Goal: Book appointment/travel/reservation

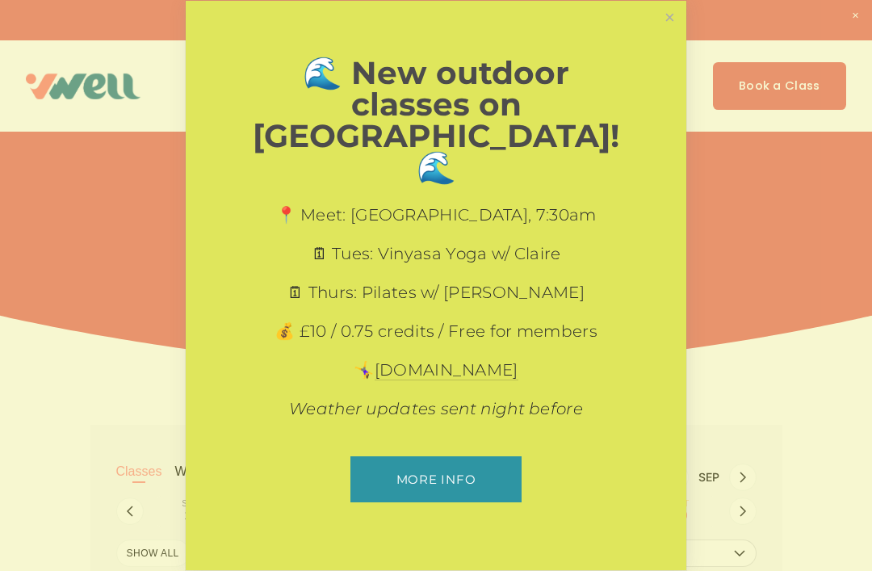
click at [672, 31] on link "Close" at bounding box center [670, 17] width 28 height 28
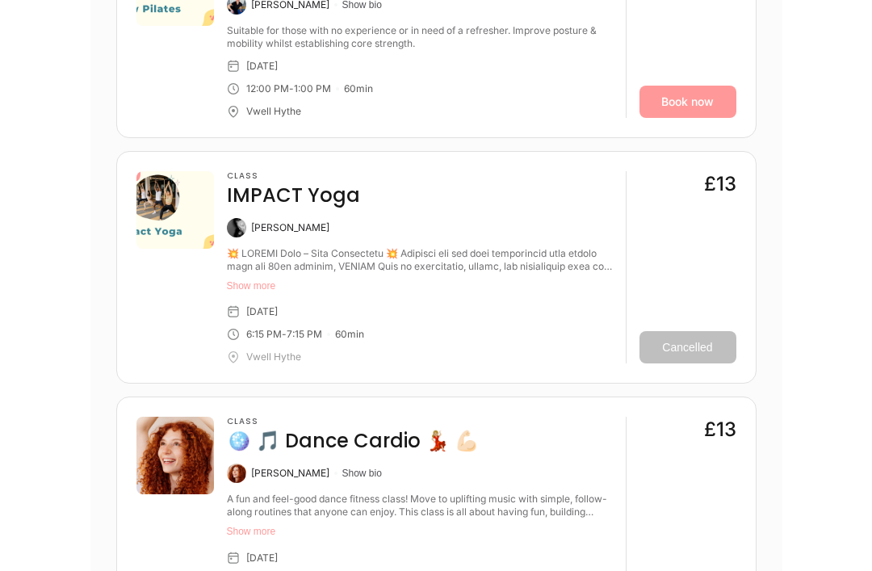
scroll to position [4936, 0]
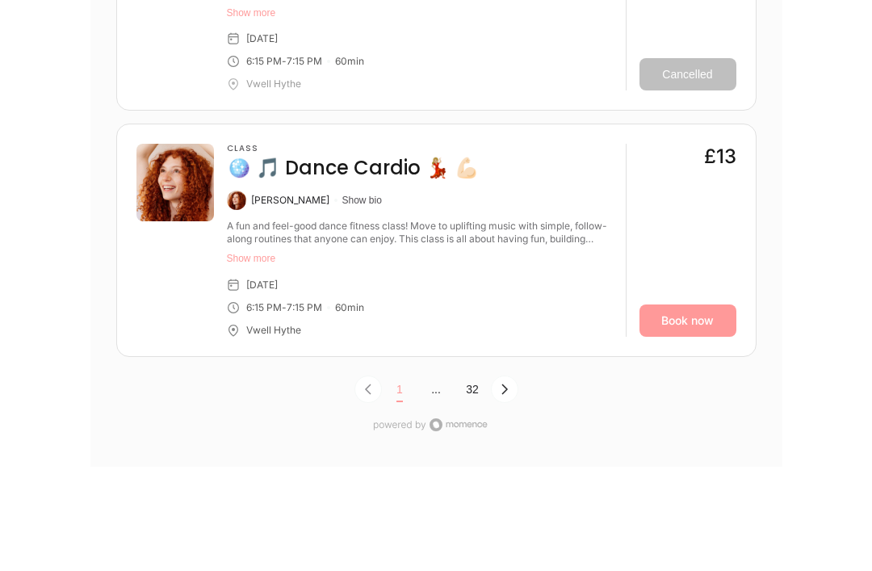
click at [505, 385] on icon "Next Page, Page 0" at bounding box center [504, 390] width 6 height 10
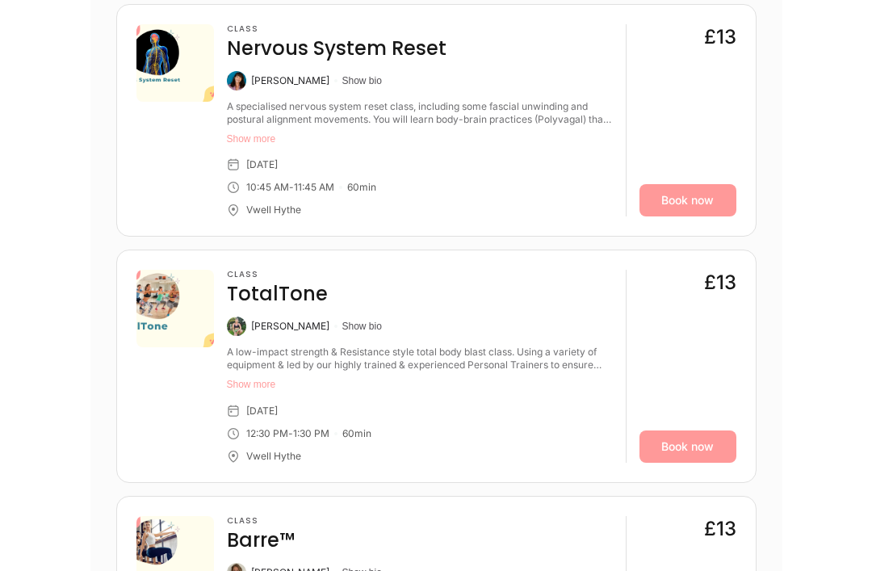
scroll to position [1444, 0]
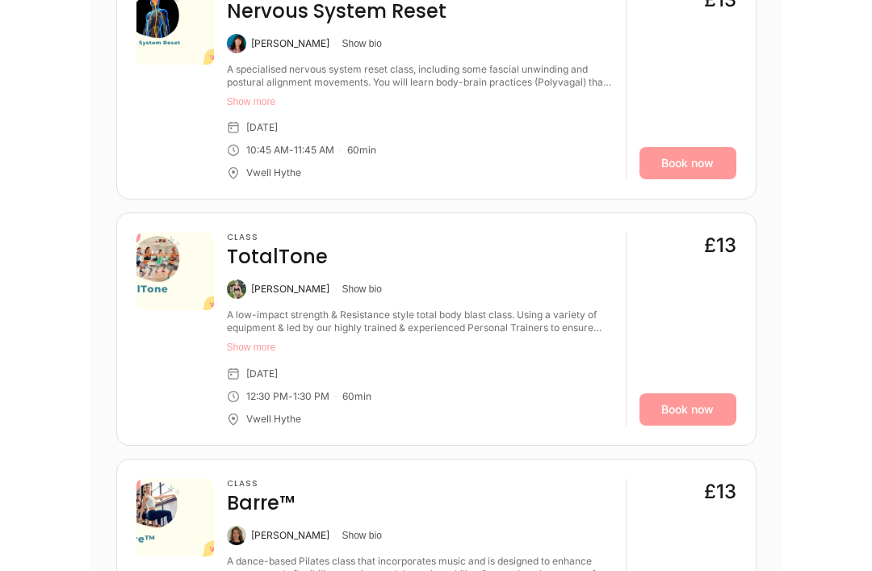
click at [256, 347] on button "Show more" at bounding box center [420, 348] width 386 height 13
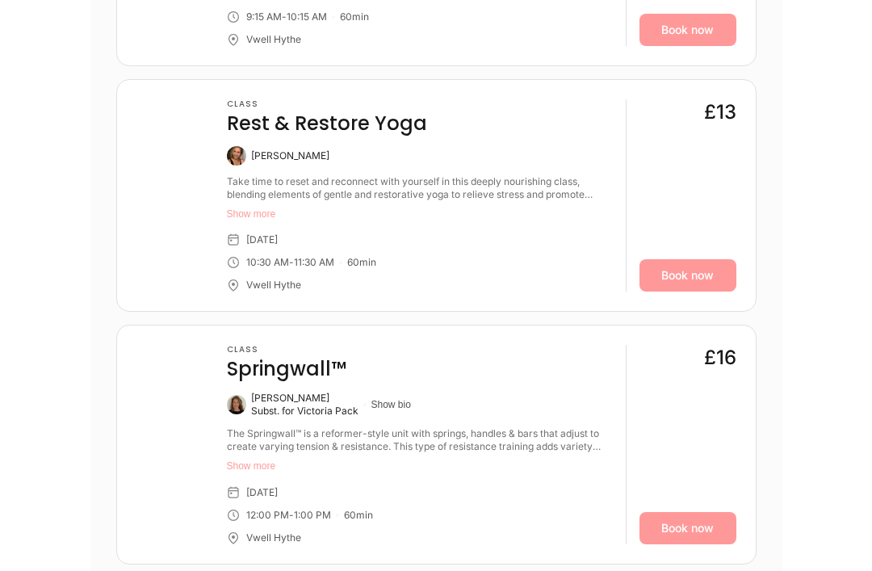
scroll to position [2844, 0]
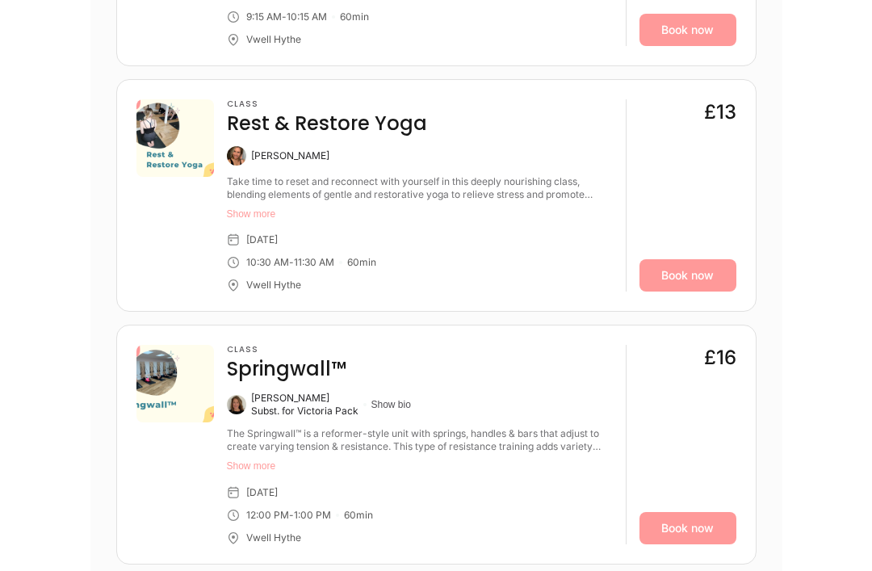
click at [273, 459] on button "Show more" at bounding box center [420, 465] width 386 height 13
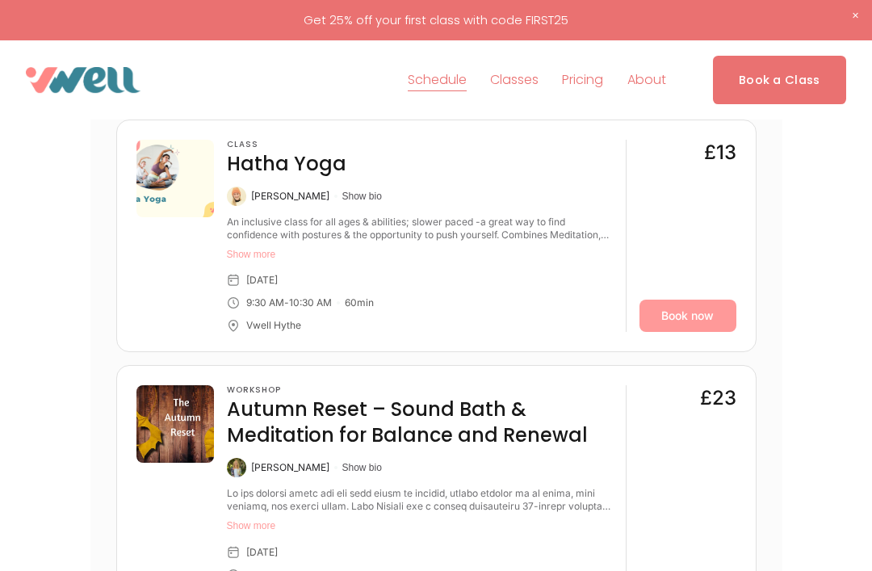
scroll to position [4293, 0]
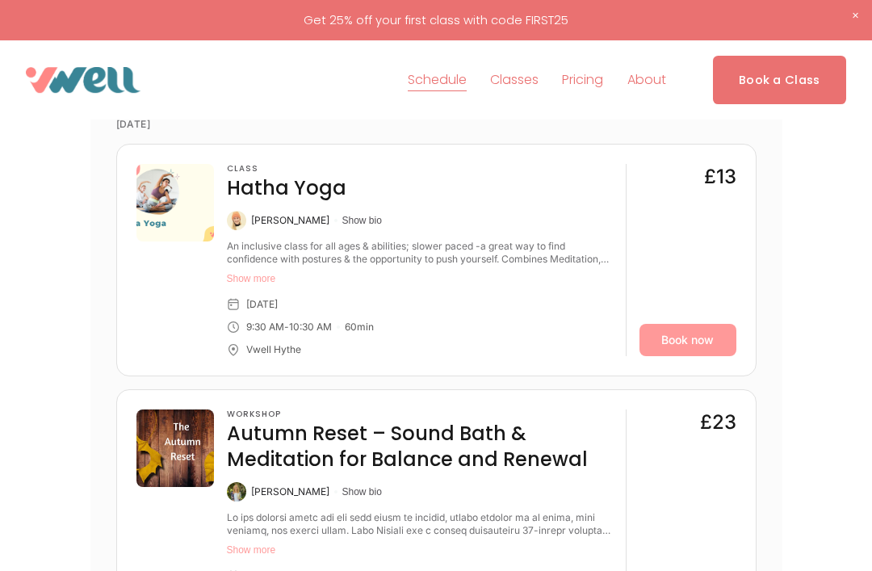
click at [0, 0] on span "Pilates" at bounding box center [0, 0] width 0 height 0
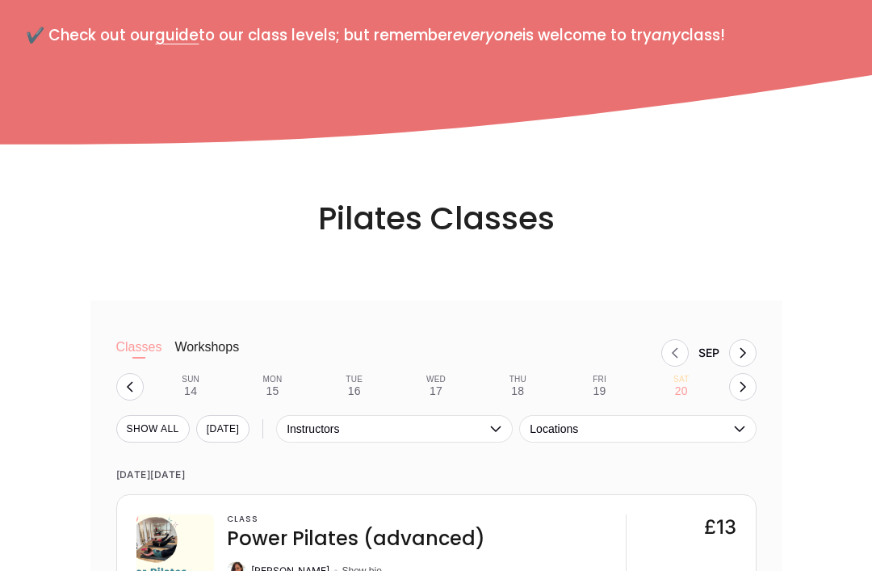
scroll to position [1099, 0]
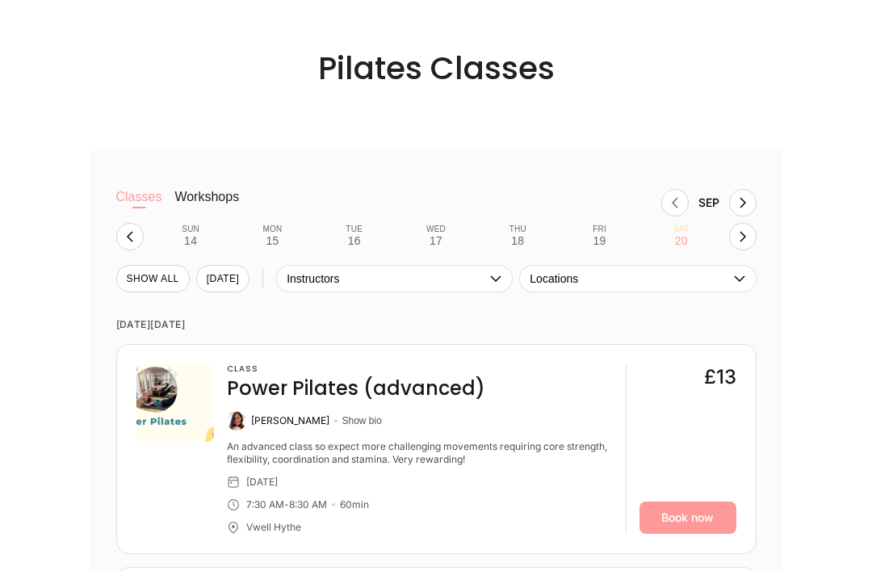
click at [138, 266] on button "SHOW All" at bounding box center [152, 279] width 73 height 27
click at [743, 231] on icon "button" at bounding box center [742, 237] width 13 height 13
click at [523, 234] on div "25" at bounding box center [517, 240] width 13 height 13
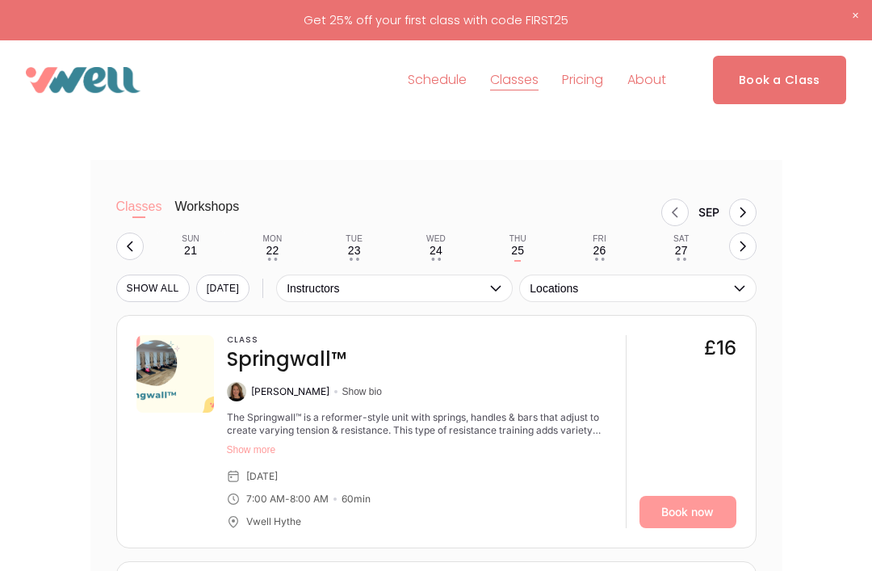
scroll to position [1089, 0]
